Goal: Task Accomplishment & Management: Manage account settings

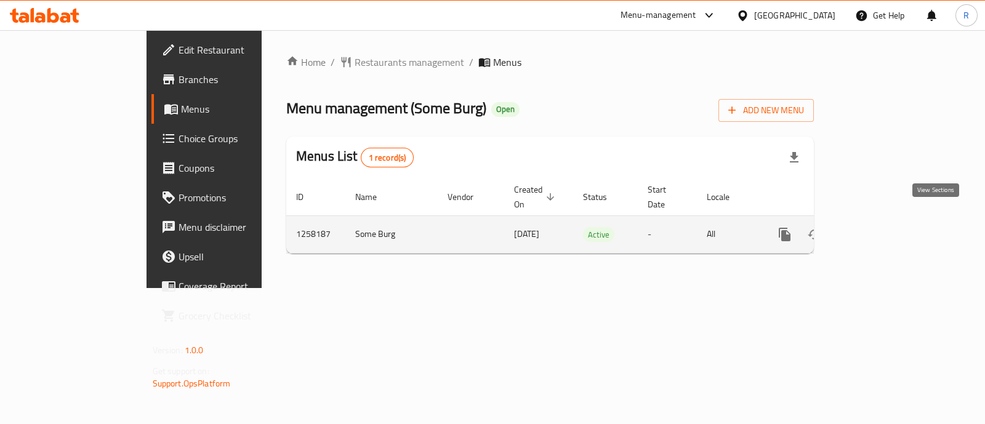
click at [881, 227] on icon "enhanced table" at bounding box center [873, 234] width 15 height 15
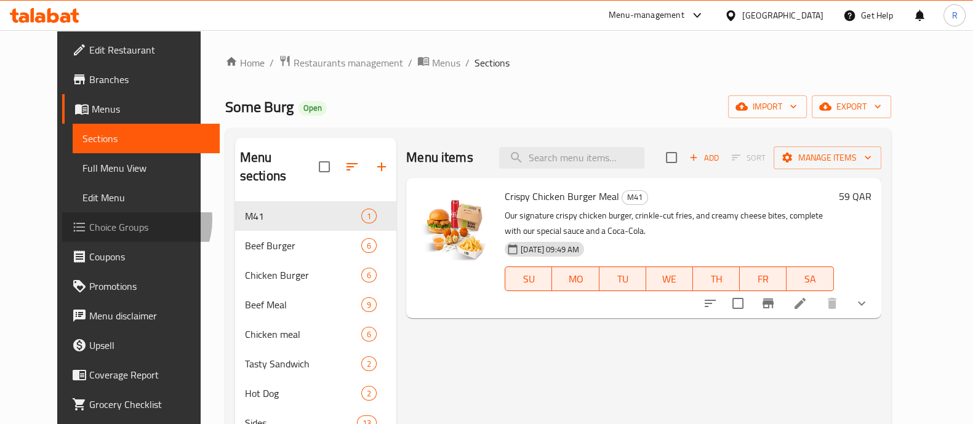
click at [89, 220] on span "Choice Groups" at bounding box center [149, 227] width 121 height 15
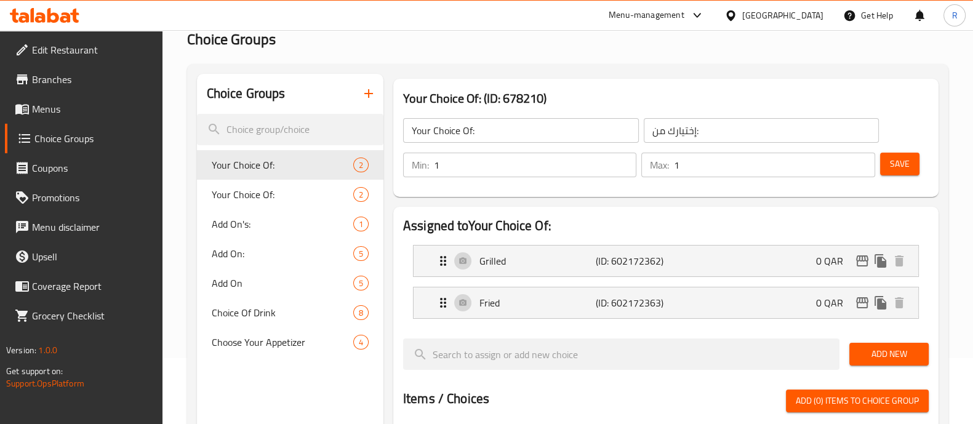
scroll to position [114, 0]
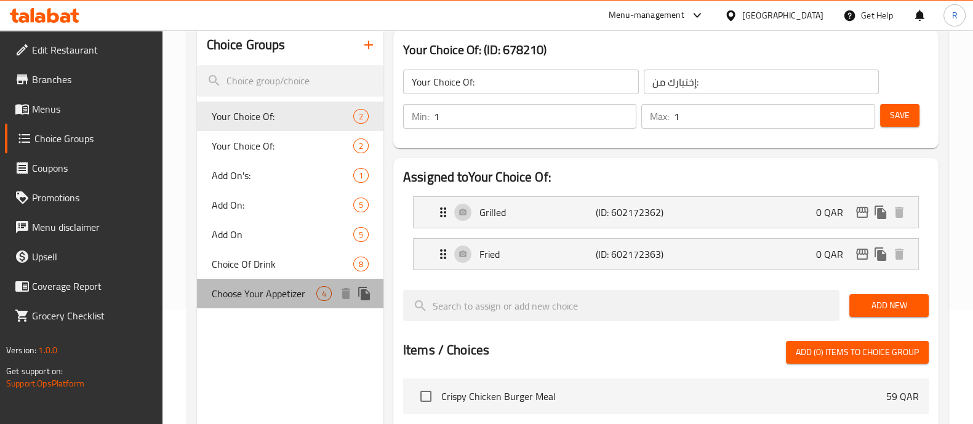
click at [260, 287] on span "Choose Your Appetizer" at bounding box center [264, 293] width 105 height 15
type input "Choose Your Appetizer"
type input "اختر مقبلاتك"
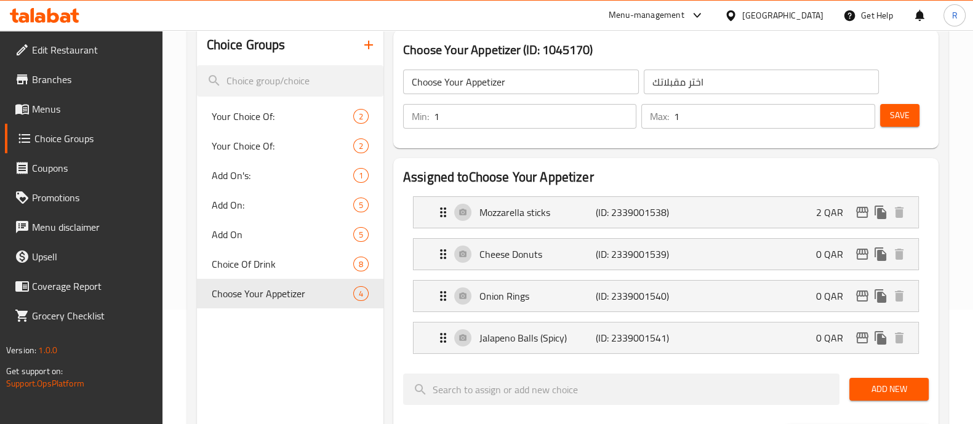
click at [65, 117] on link "Menus" at bounding box center [84, 109] width 158 height 30
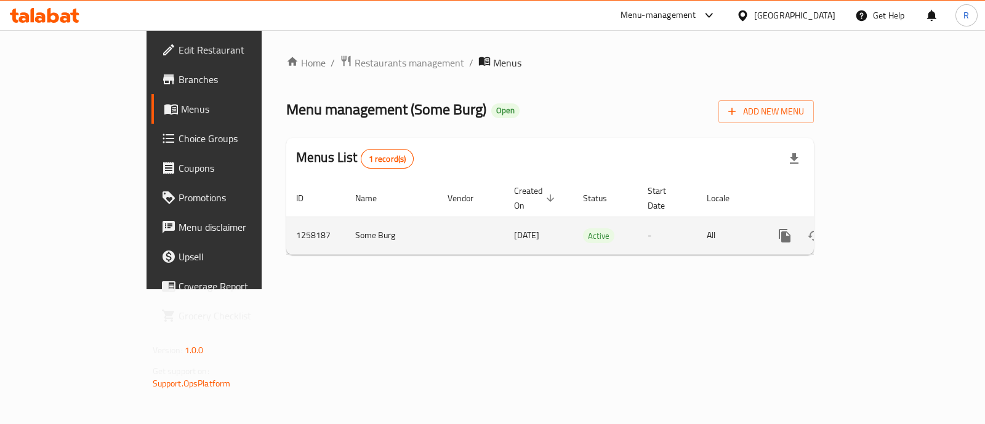
click at [881, 228] on icon "enhanced table" at bounding box center [873, 235] width 15 height 15
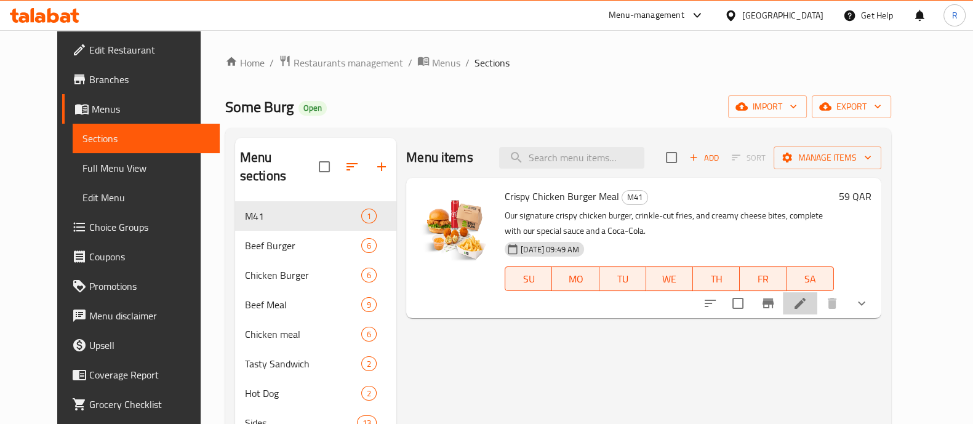
click at [817, 305] on li at bounding box center [800, 303] width 34 height 22
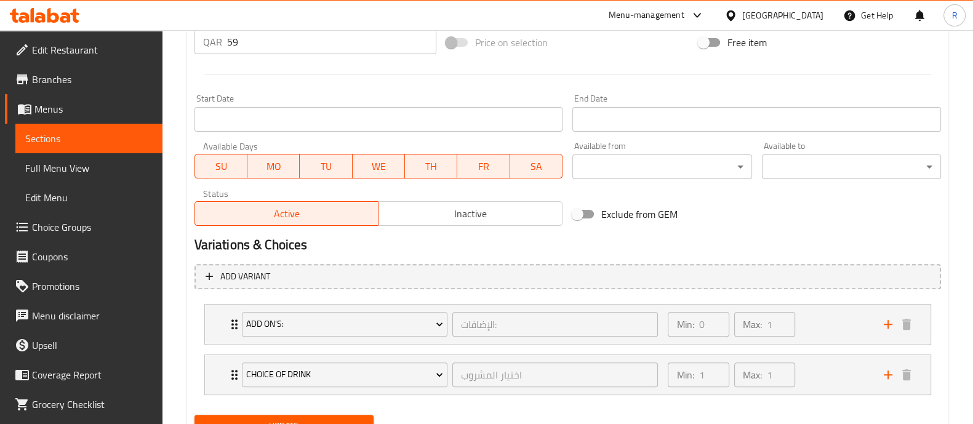
scroll to position [525, 0]
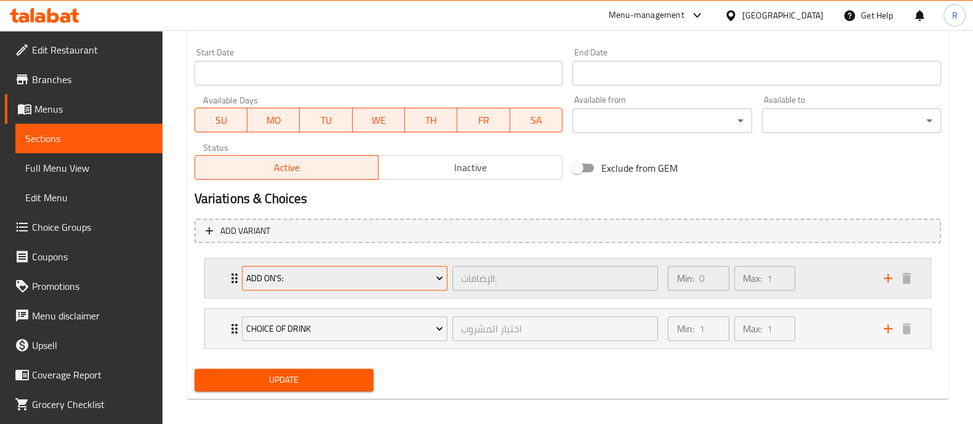
click at [401, 289] on button "Add On's:" at bounding box center [345, 278] width 206 height 25
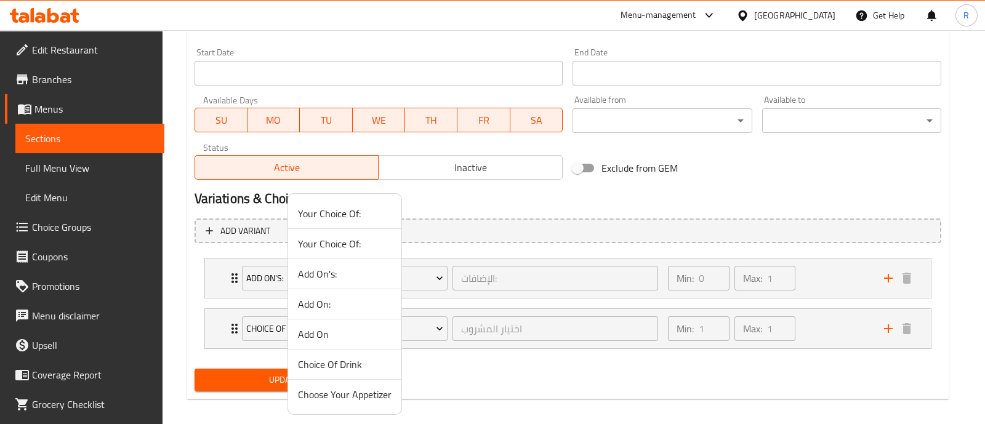
click at [569, 212] on div at bounding box center [492, 212] width 985 height 424
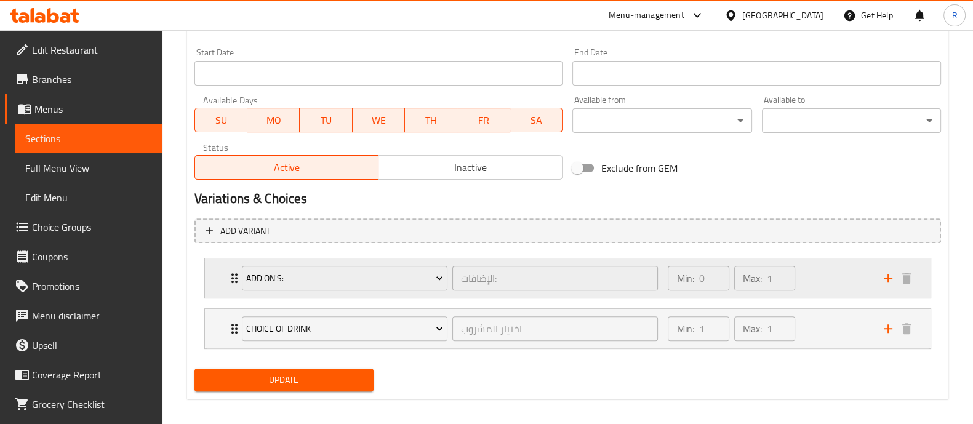
click at [838, 273] on div "Min: 0 ​ Max: 1 ​" at bounding box center [767, 277] width 215 height 39
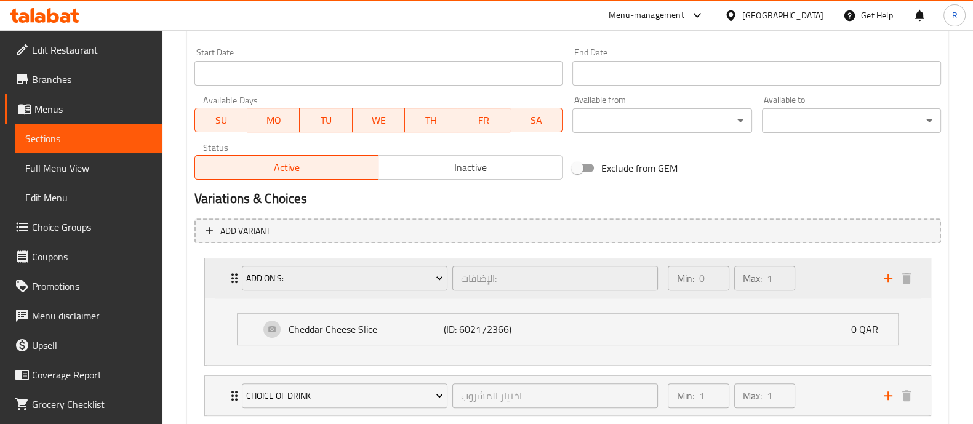
scroll to position [599, 0]
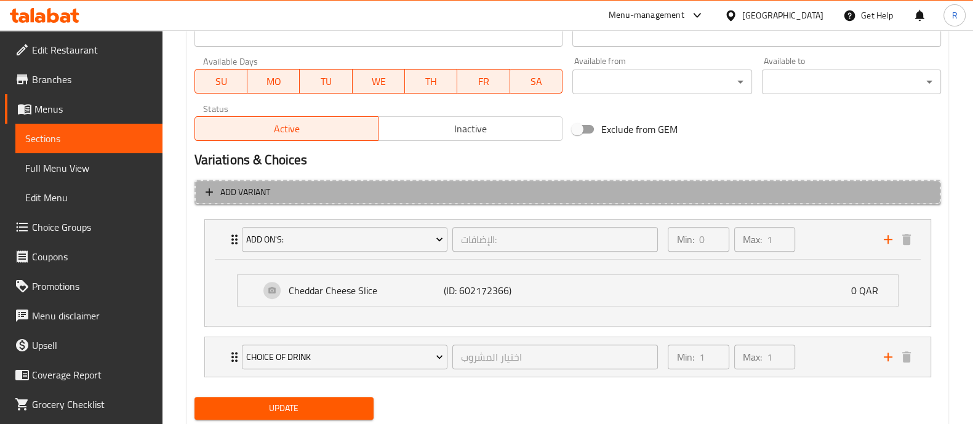
click at [408, 199] on button "Add variant" at bounding box center [567, 192] width 747 height 25
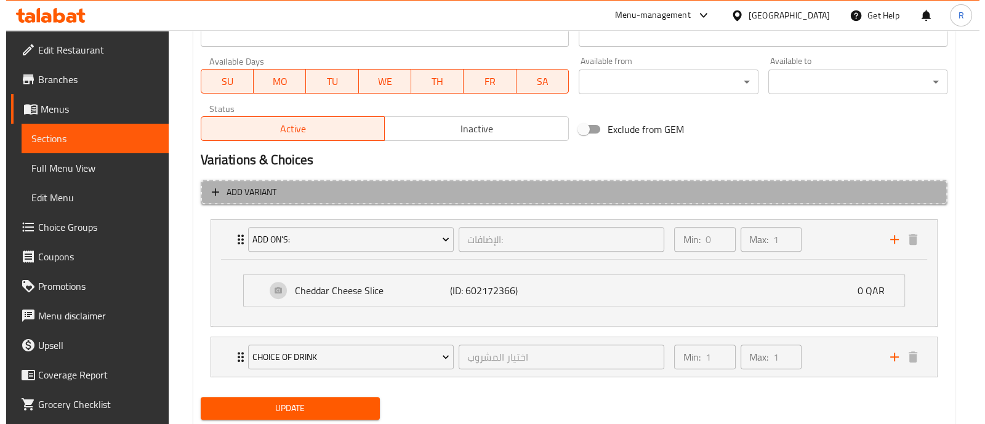
scroll to position [555, 0]
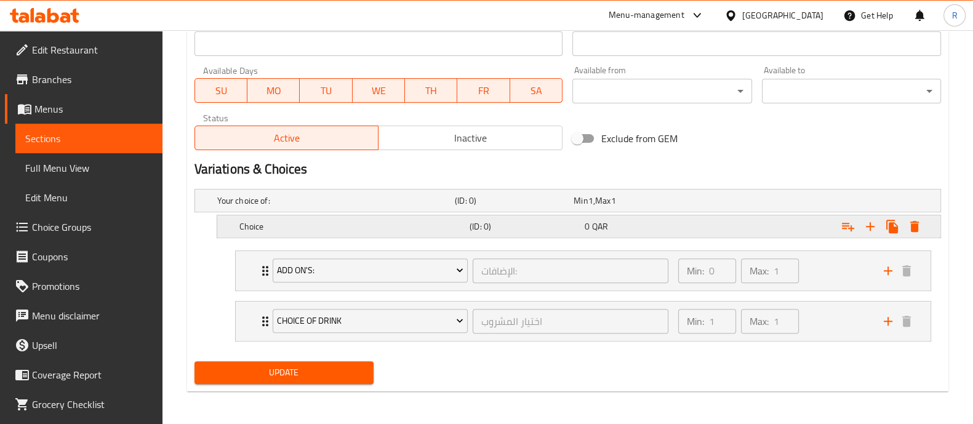
click at [326, 230] on h5 "Choice" at bounding box center [351, 226] width 225 height 12
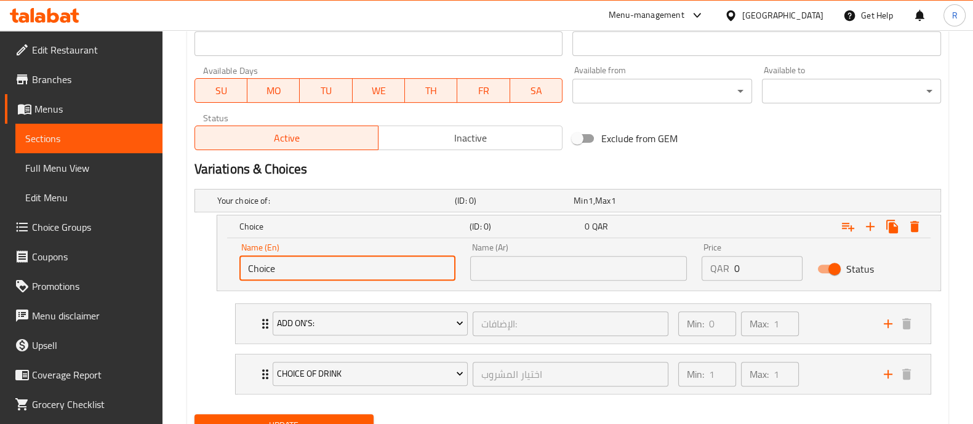
click at [356, 274] on input "Choice" at bounding box center [347, 268] width 217 height 25
drag, startPoint x: 321, startPoint y: 270, endPoint x: 191, endPoint y: 270, distance: 129.9
click at [191, 270] on div "Your choice of: (ID: 0) Min 1 , Max 1 Name (En) Your choice of: Name (En) Name …" at bounding box center [568, 296] width 756 height 225
click at [915, 228] on icon "Expand" at bounding box center [914, 226] width 9 height 11
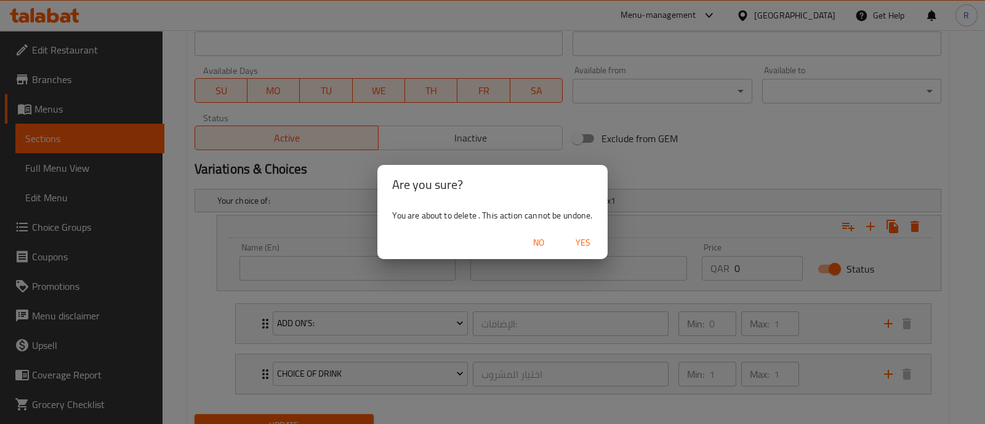
click at [585, 238] on span "Yes" at bounding box center [583, 242] width 30 height 15
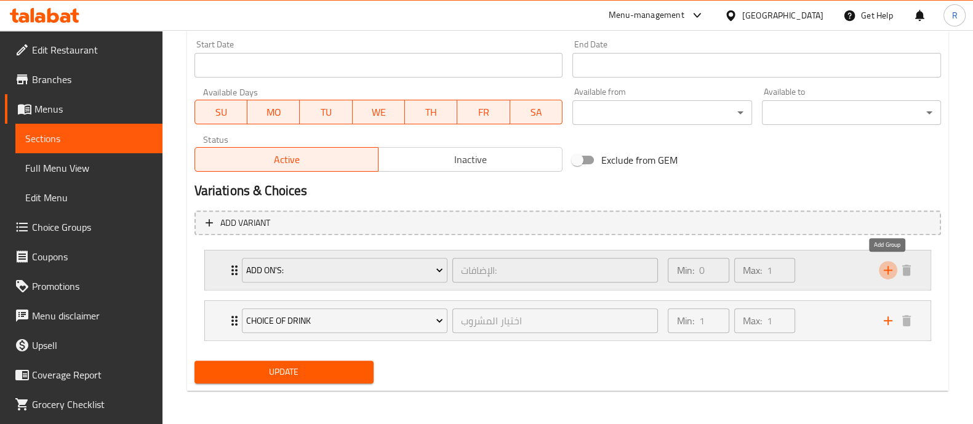
click at [889, 266] on icon "add" at bounding box center [888, 270] width 15 height 15
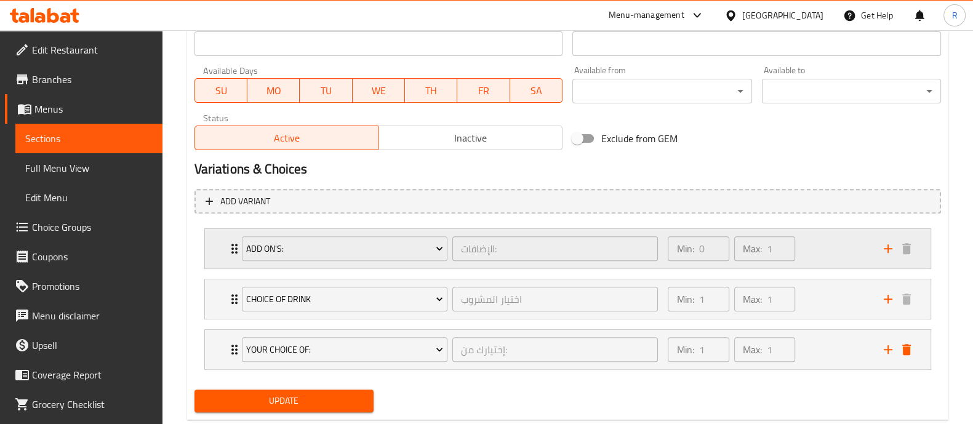
click at [379, 262] on div "Add On's:" at bounding box center [344, 249] width 210 height 30
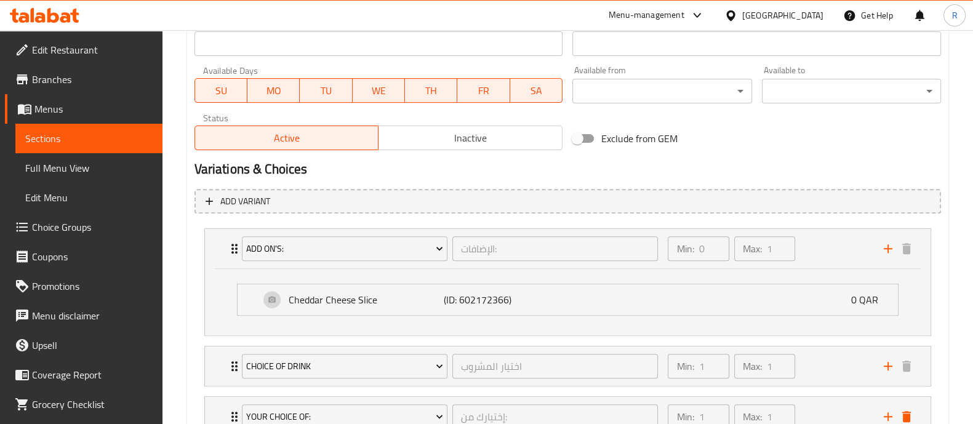
scroll to position [650, 0]
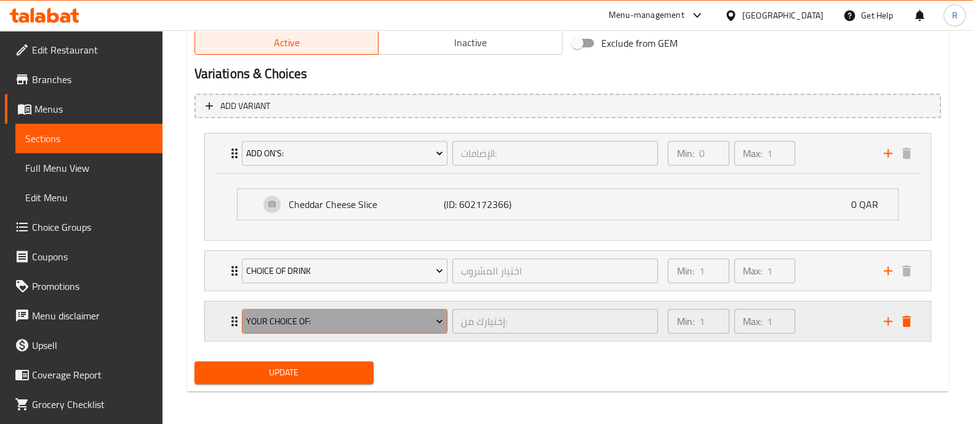
click at [343, 319] on span "Your Choice Of:" at bounding box center [344, 321] width 197 height 15
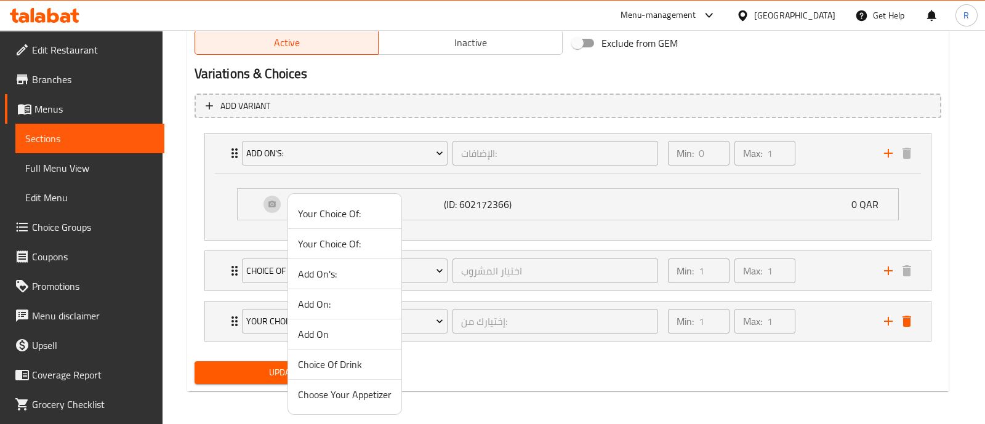
click at [337, 408] on ul "Your Choice Of: Your Choice Of: Add On's: Add On: Add On Choice Of Drink Choose…" at bounding box center [344, 304] width 113 height 220
click at [339, 398] on span "Choose Your Appetizer" at bounding box center [345, 394] width 94 height 15
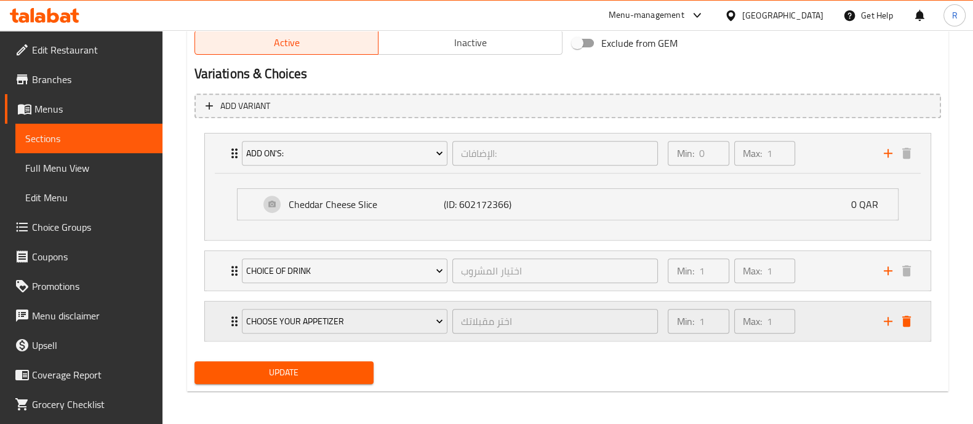
click at [816, 318] on div "Min: 1 ​ Max: 1 ​" at bounding box center [767, 321] width 215 height 39
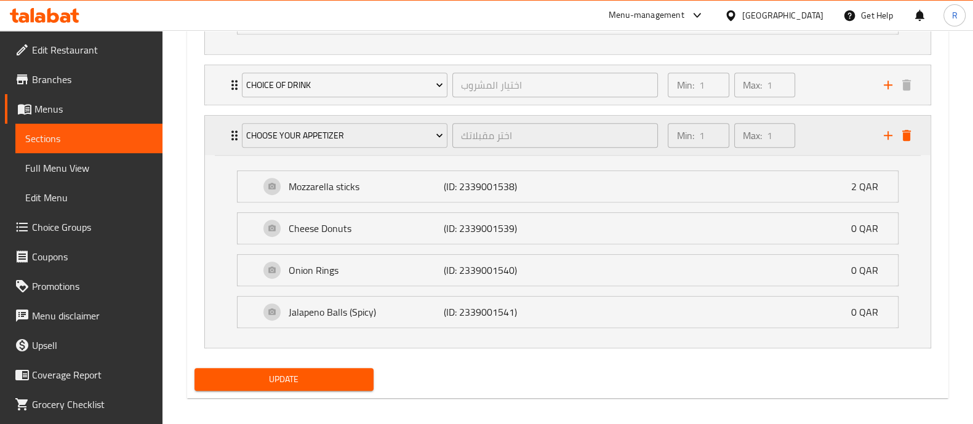
scroll to position [842, 0]
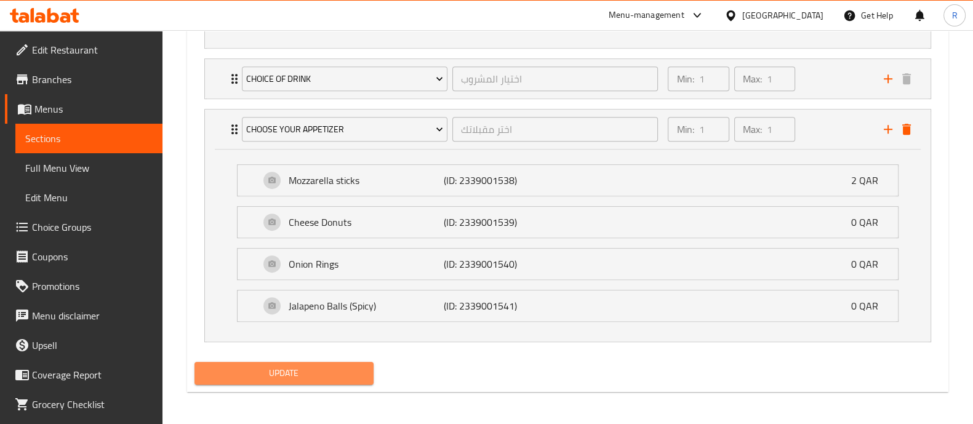
click at [343, 374] on span "Update" at bounding box center [283, 373] width 159 height 15
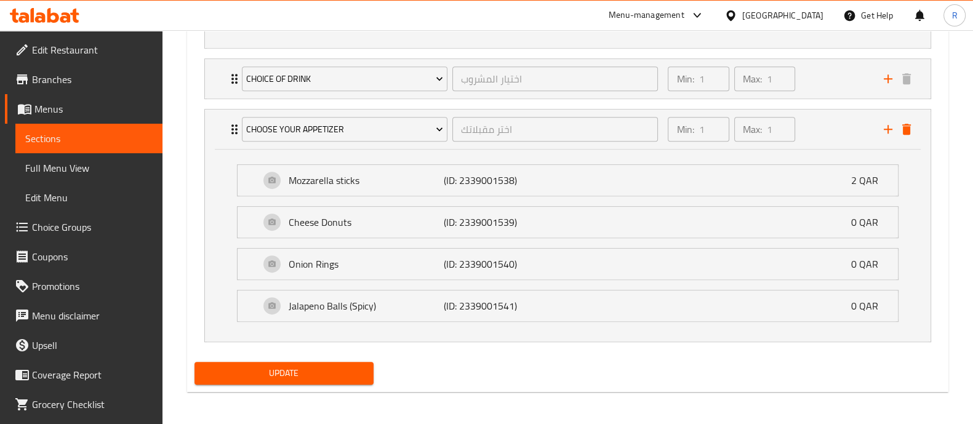
click at [328, 366] on span "Update" at bounding box center [283, 373] width 159 height 15
click at [280, 372] on span "Update" at bounding box center [283, 373] width 159 height 15
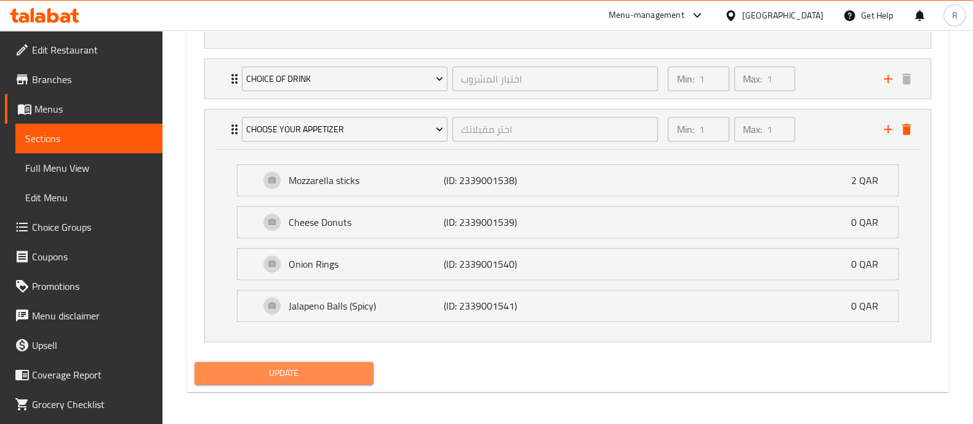
click at [302, 377] on span "Update" at bounding box center [283, 373] width 159 height 15
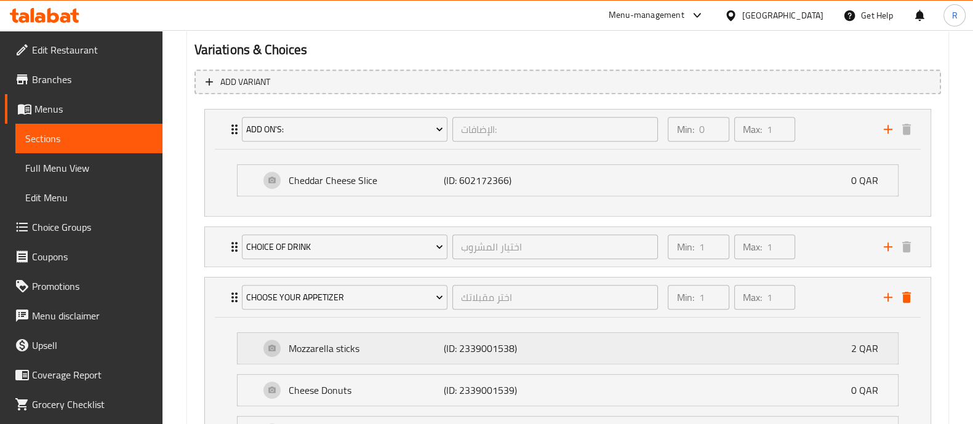
scroll to position [673, 0]
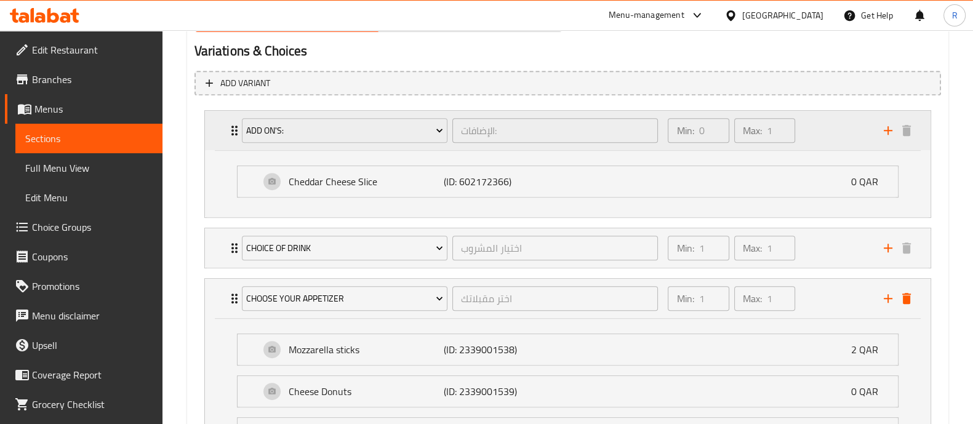
click at [822, 140] on div "Min: 0 ​ Max: 1 ​" at bounding box center [767, 130] width 215 height 39
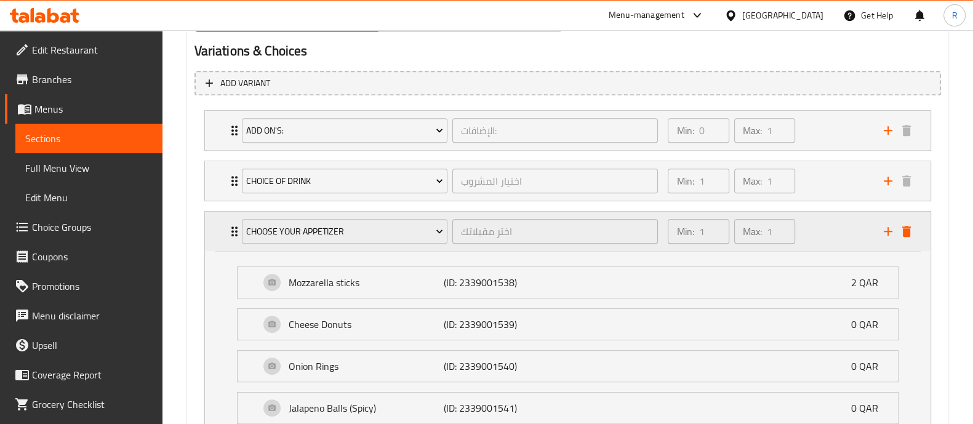
click at [822, 233] on div "Min: 1 ​ Max: 1 ​" at bounding box center [767, 231] width 215 height 39
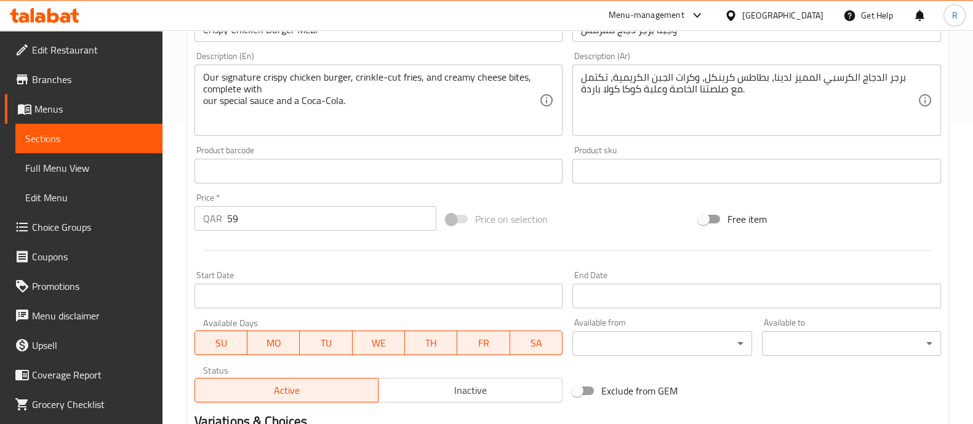
scroll to position [583, 0]
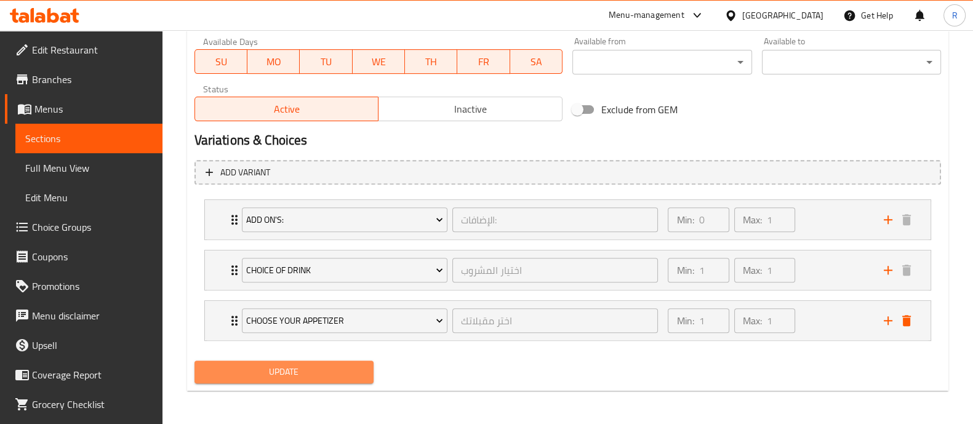
click at [332, 366] on span "Update" at bounding box center [283, 371] width 159 height 15
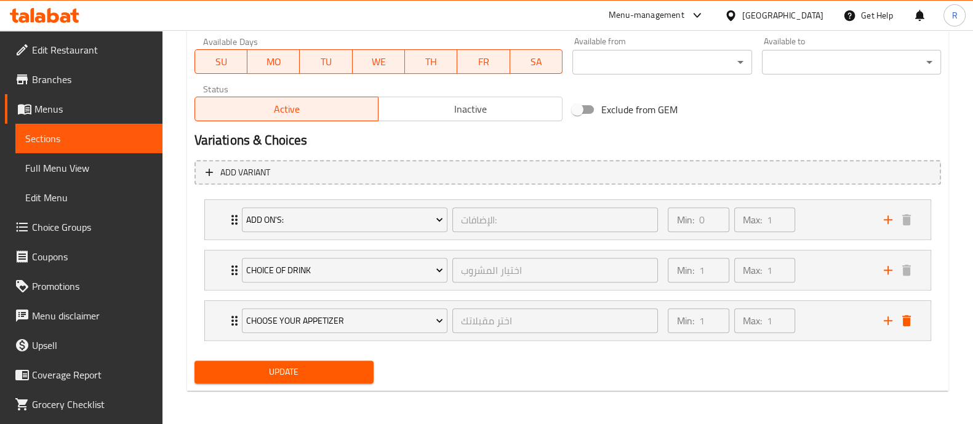
click at [326, 358] on div "Update" at bounding box center [284, 372] width 189 height 33
click at [327, 370] on span "Update" at bounding box center [283, 371] width 159 height 15
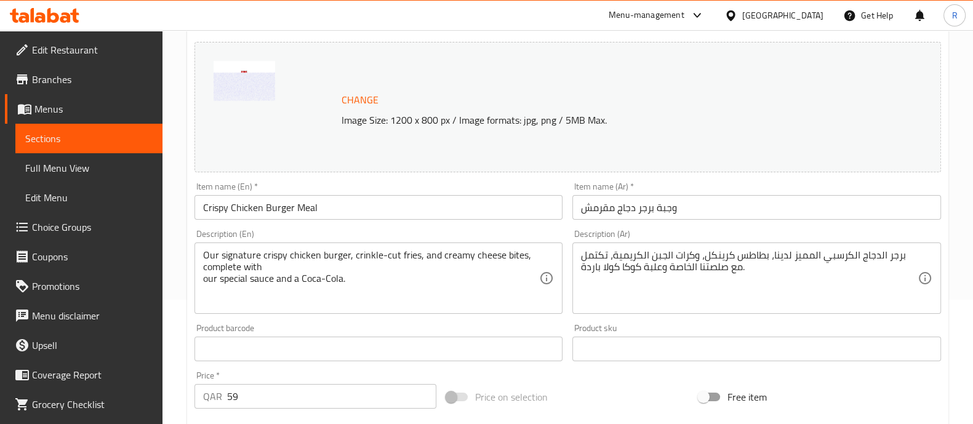
scroll to position [0, 0]
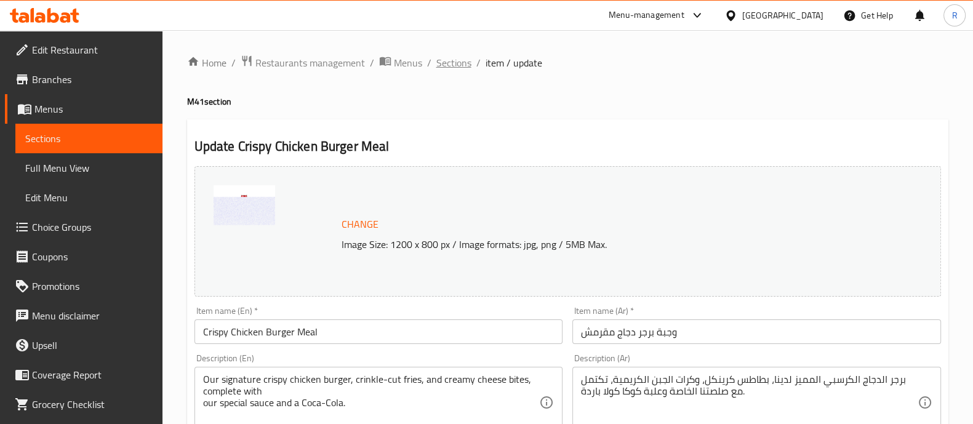
click at [452, 67] on span "Sections" at bounding box center [453, 62] width 35 height 15
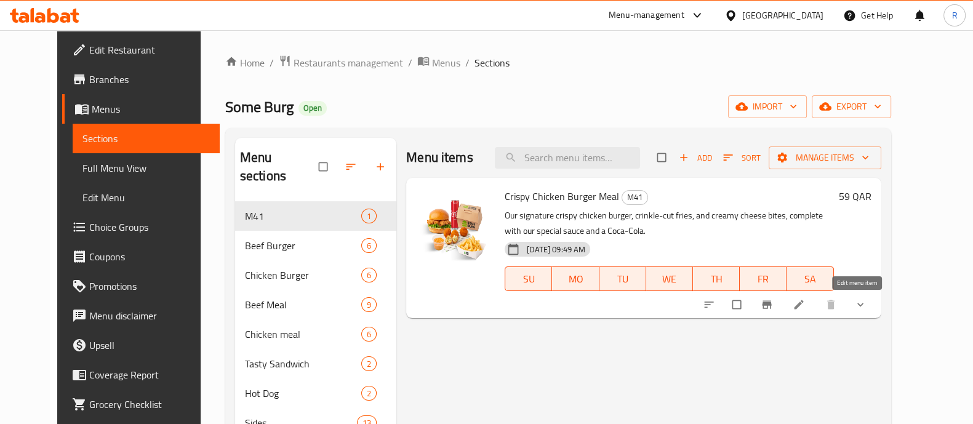
click at [805, 299] on icon at bounding box center [799, 305] width 12 height 12
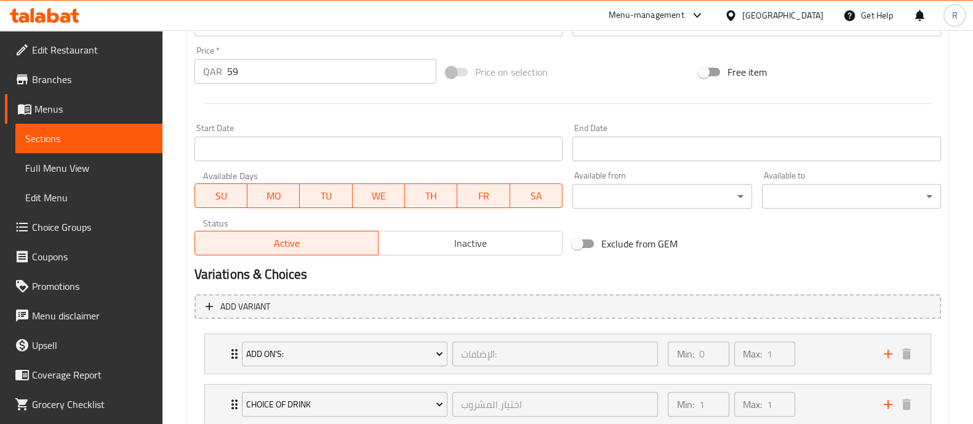
scroll to position [533, 0]
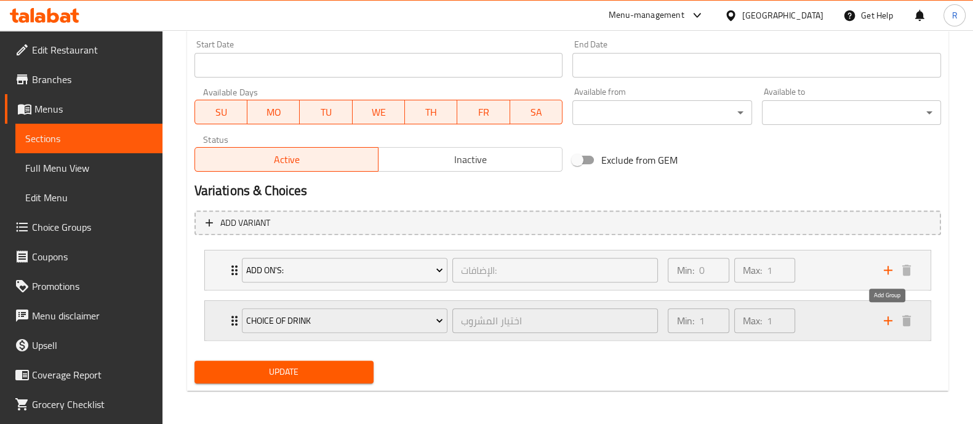
click at [886, 324] on icon "add" at bounding box center [888, 320] width 15 height 15
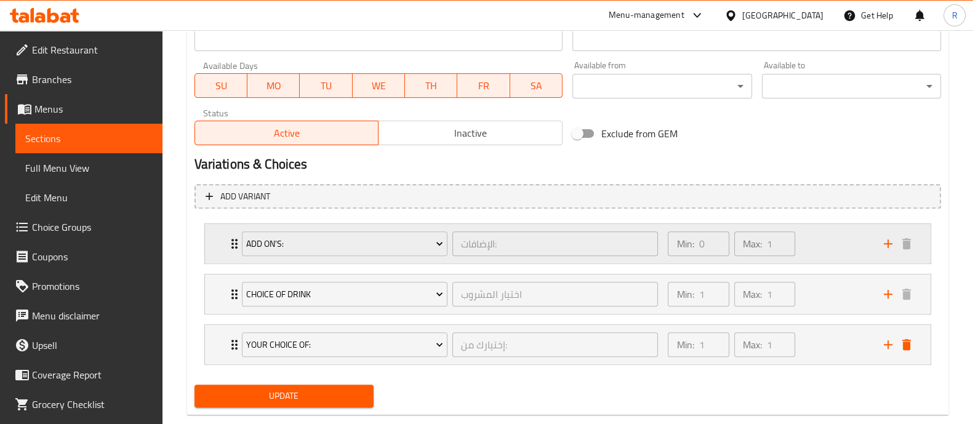
scroll to position [560, 0]
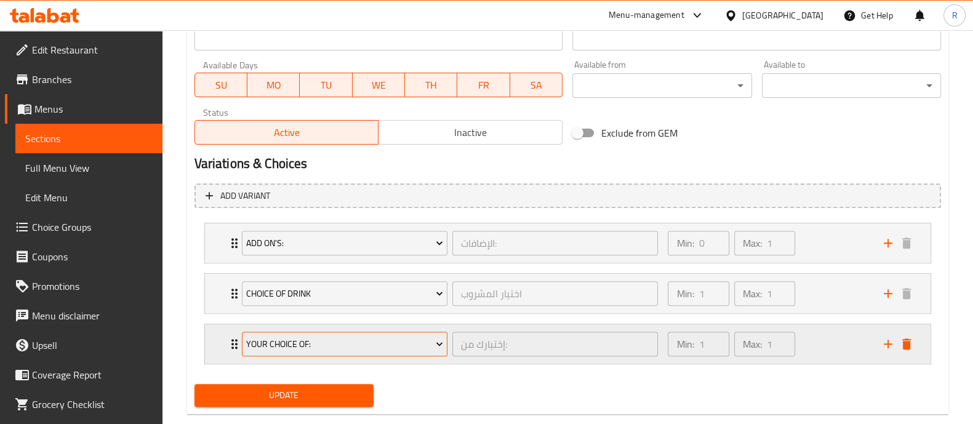
click at [388, 350] on span "Your Choice Of:" at bounding box center [344, 344] width 197 height 15
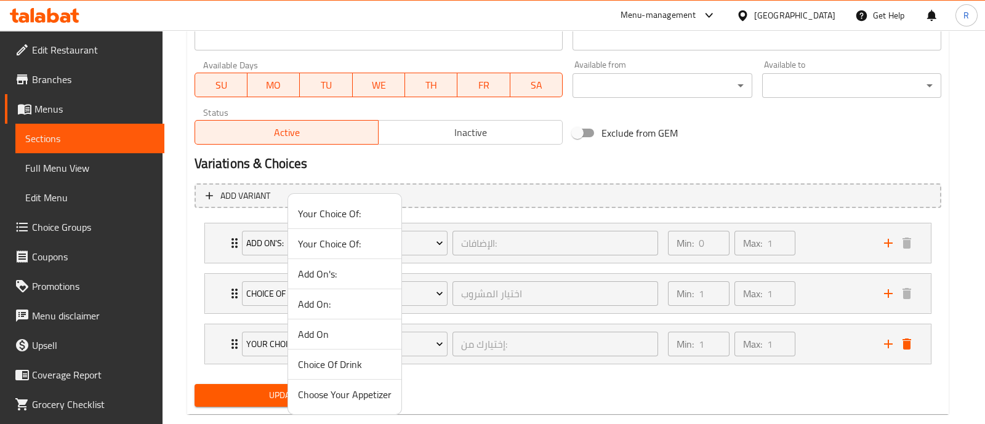
click at [334, 400] on span "Choose Your Appetizer" at bounding box center [345, 394] width 94 height 15
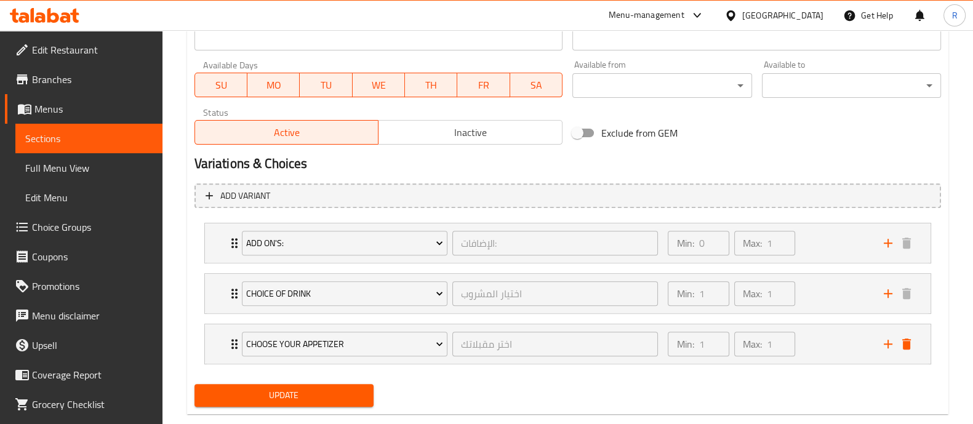
click at [351, 400] on span "Update" at bounding box center [283, 395] width 159 height 15
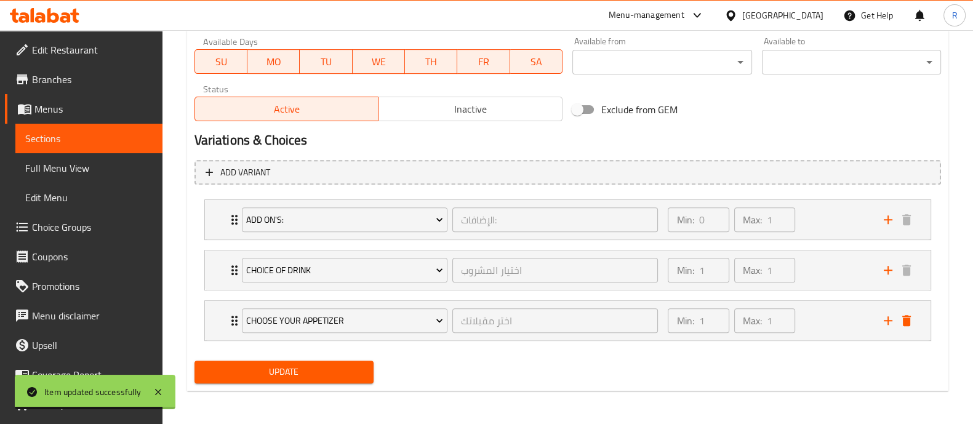
scroll to position [0, 0]
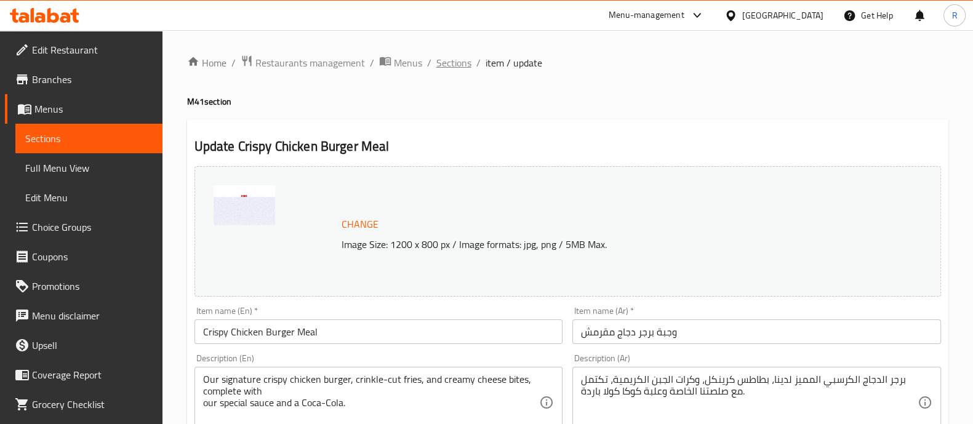
click at [455, 59] on span "Sections" at bounding box center [453, 62] width 35 height 15
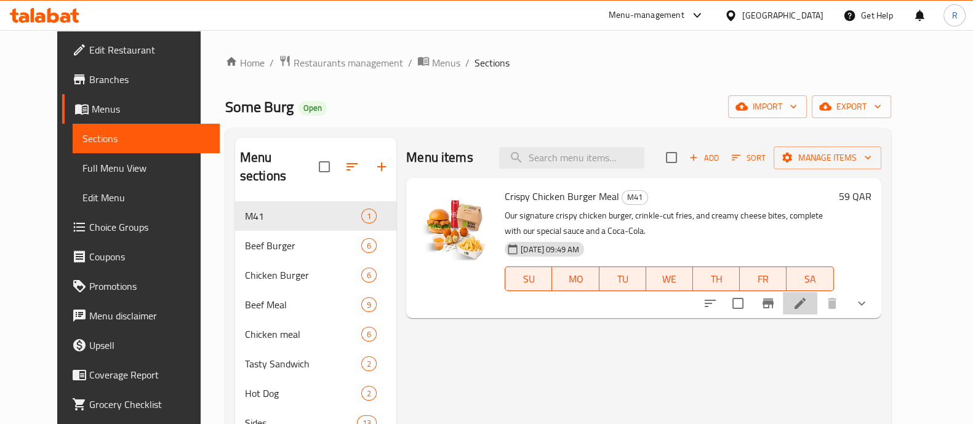
click at [817, 297] on li at bounding box center [800, 303] width 34 height 22
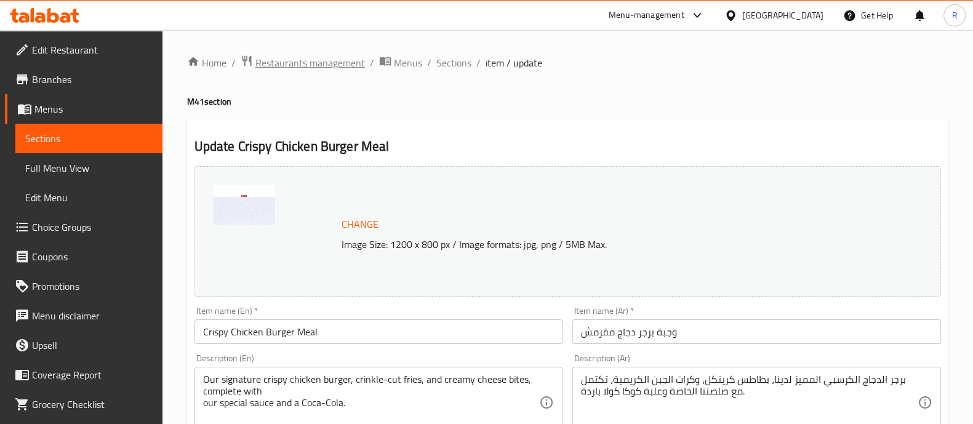
click at [328, 66] on span "Restaurants management" at bounding box center [310, 62] width 110 height 15
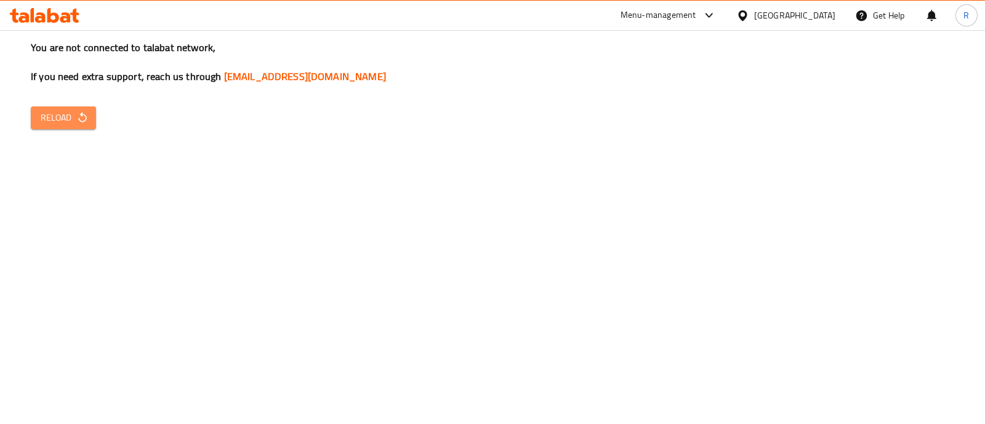
click at [66, 108] on button "Reload" at bounding box center [63, 117] width 65 height 23
